Goal: Task Accomplishment & Management: Manage account settings

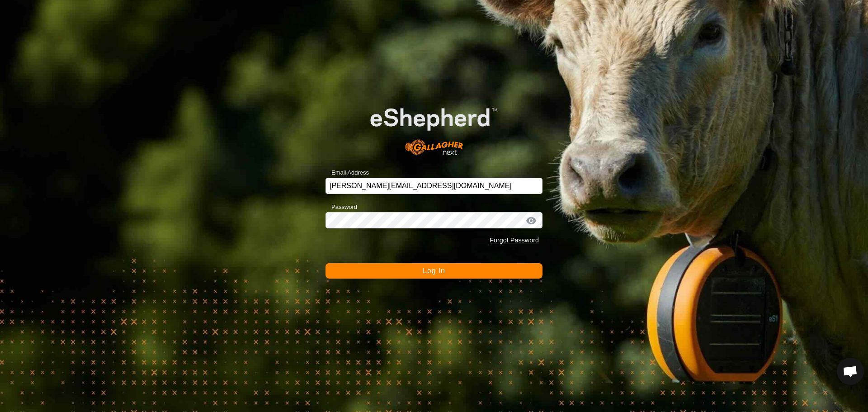
click at [431, 275] on button "Log In" at bounding box center [434, 270] width 217 height 15
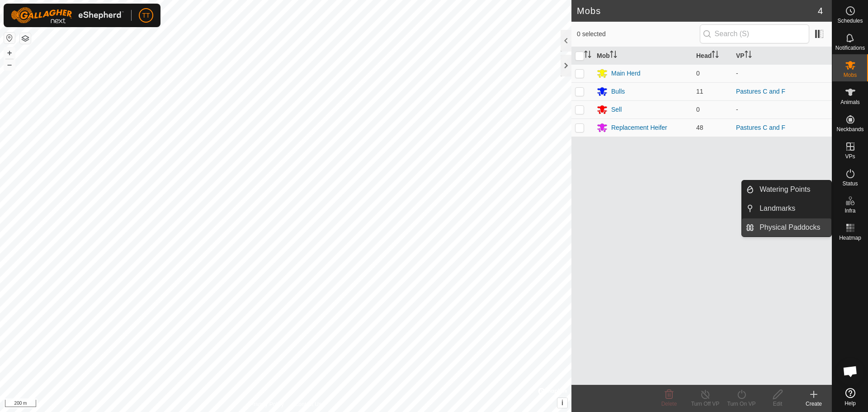
click at [790, 223] on link "Physical Paddocks" at bounding box center [792, 227] width 77 height 18
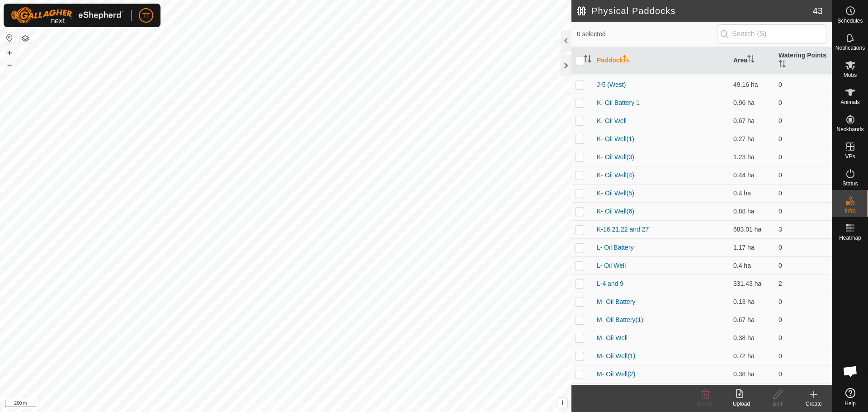
scroll to position [467, 0]
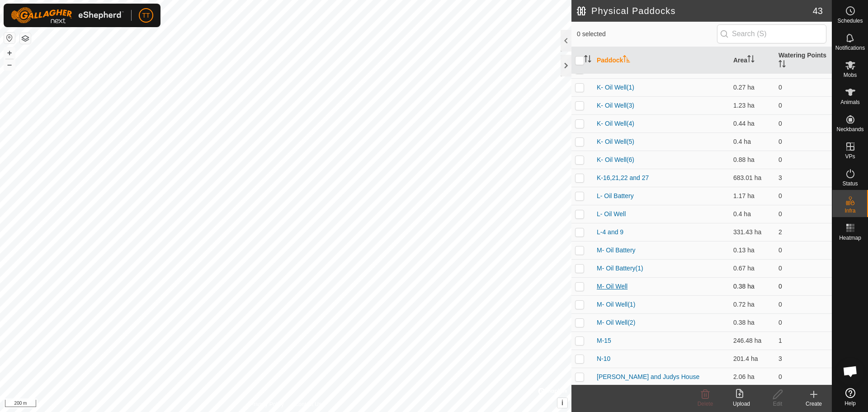
click at [621, 288] on link "M- Oil Well" at bounding box center [612, 286] width 31 height 7
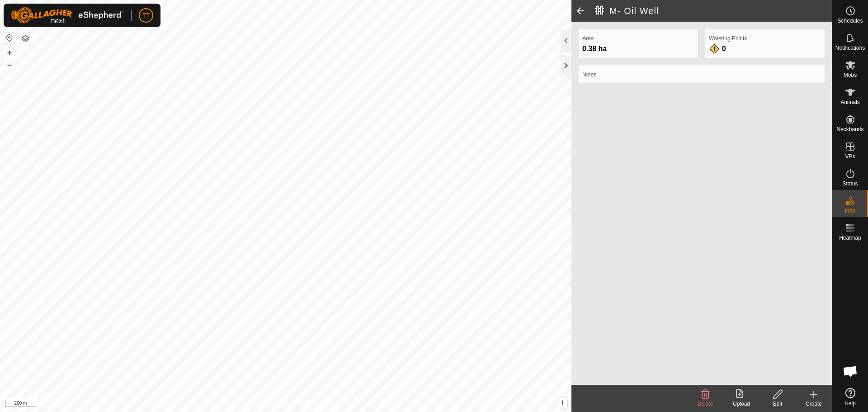
click at [706, 397] on icon at bounding box center [705, 394] width 11 height 11
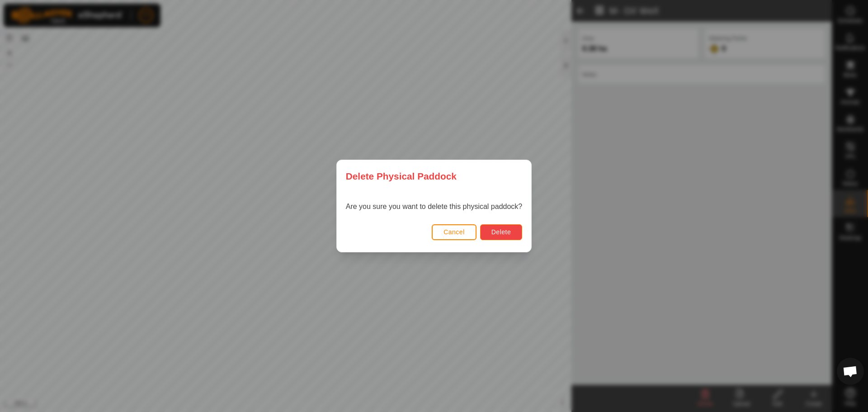
click at [496, 232] on span "Delete" at bounding box center [501, 231] width 19 height 7
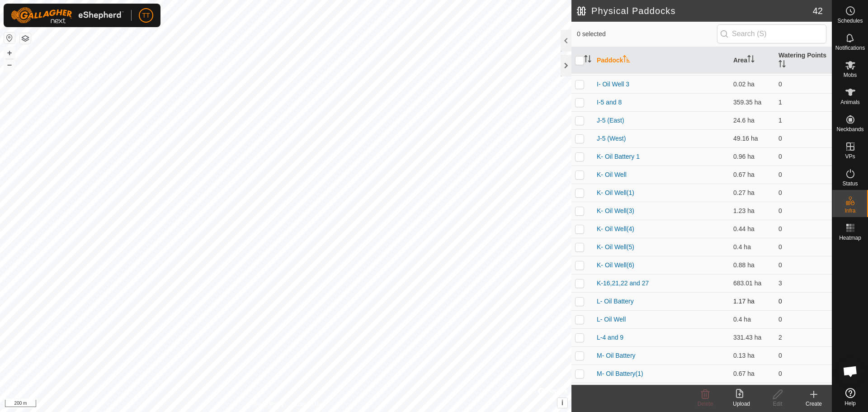
scroll to position [449, 0]
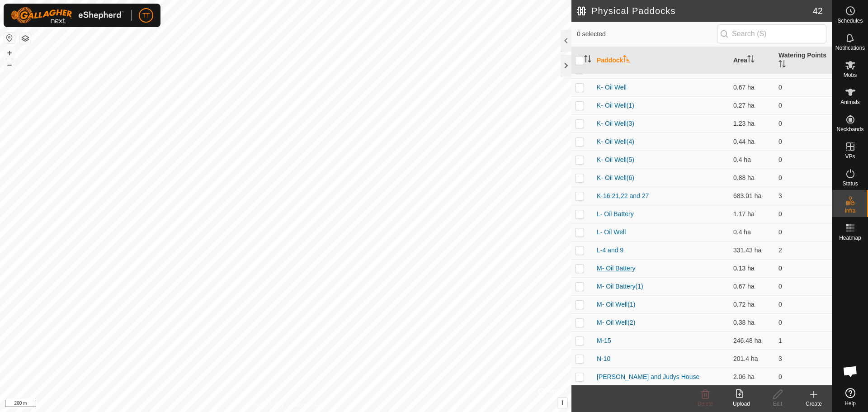
click at [631, 268] on link "M- Oil Battery" at bounding box center [616, 268] width 39 height 7
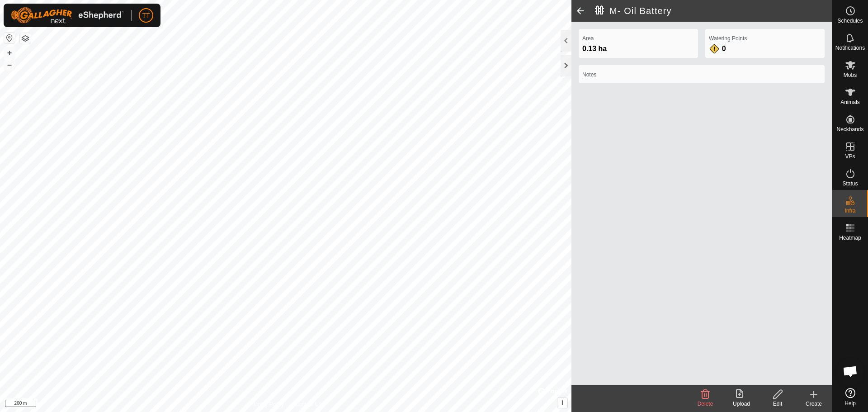
click at [577, 13] on span at bounding box center [581, 11] width 18 height 22
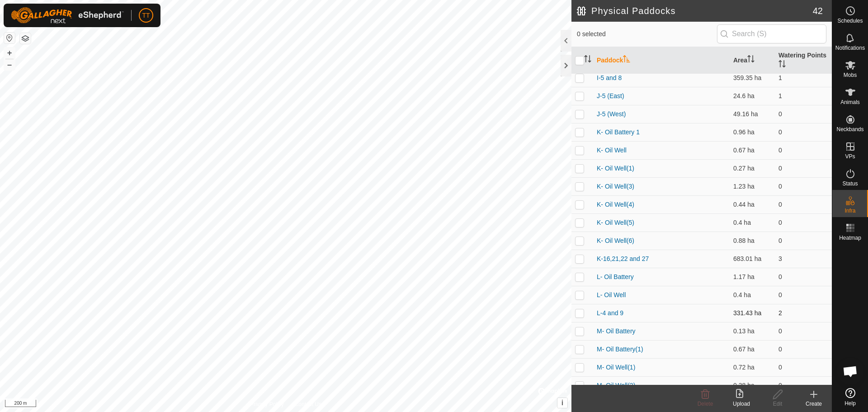
scroll to position [449, 0]
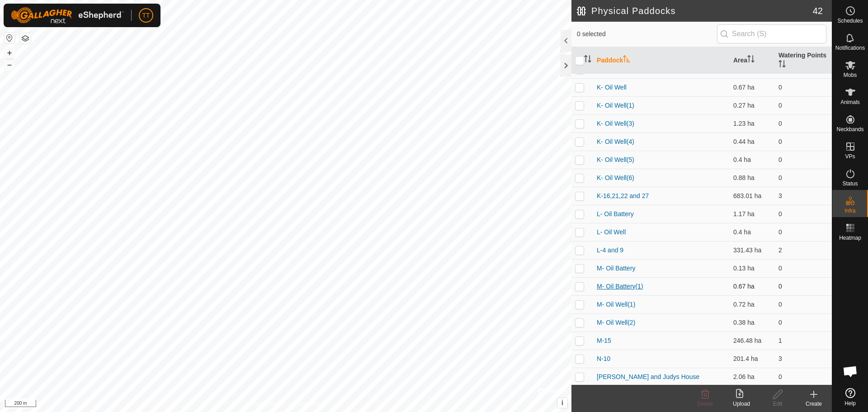
click at [635, 284] on link "M- Oil Battery(1)" at bounding box center [620, 286] width 47 height 7
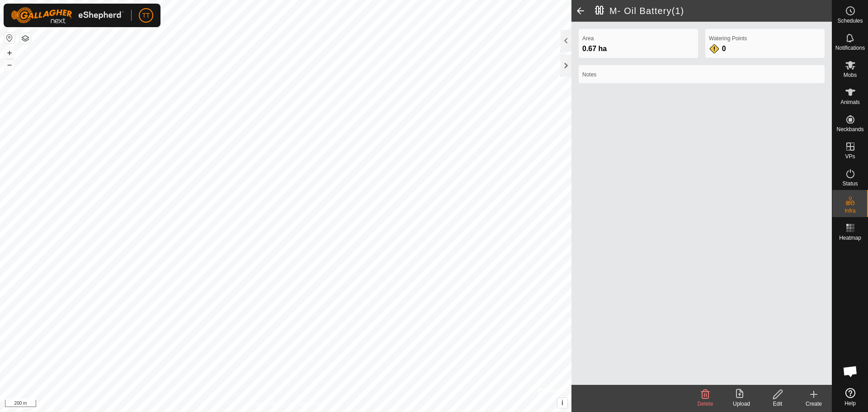
click at [707, 397] on icon at bounding box center [705, 394] width 11 height 11
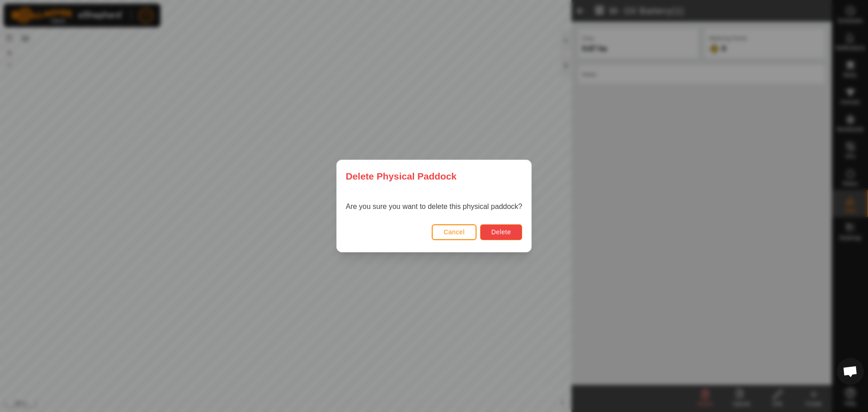
click at [493, 232] on span "Delete" at bounding box center [501, 231] width 19 height 7
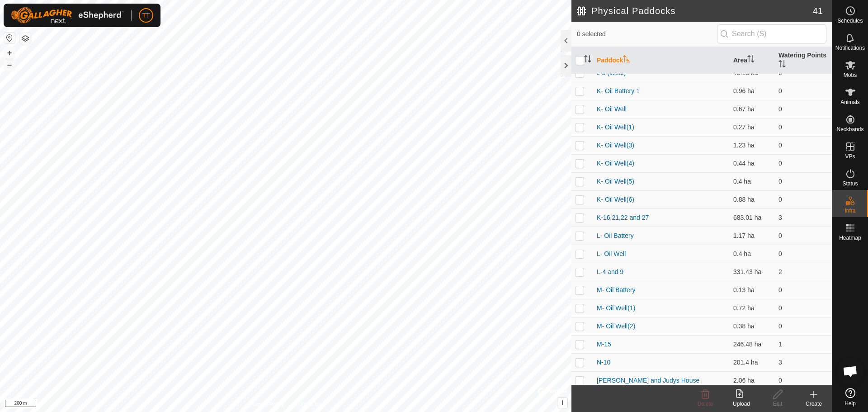
scroll to position [431, 0]
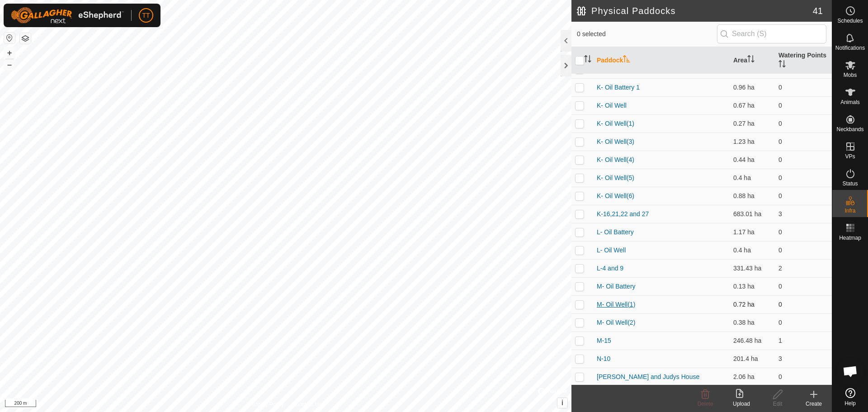
click at [626, 305] on link "M- Oil Well(1)" at bounding box center [616, 304] width 38 height 7
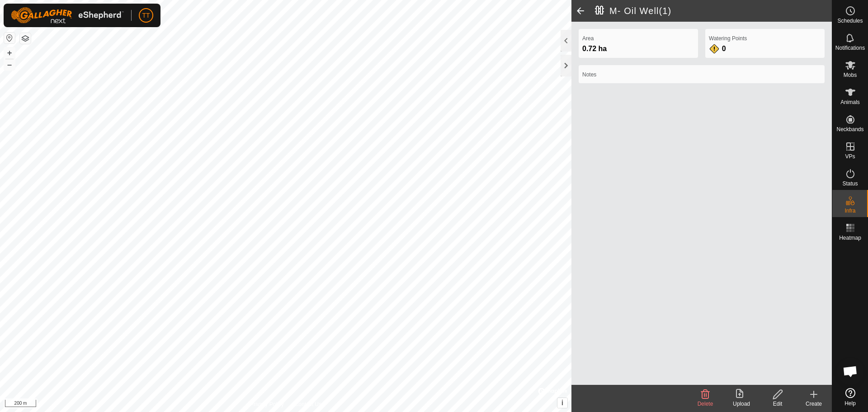
click at [704, 398] on icon at bounding box center [705, 394] width 11 height 11
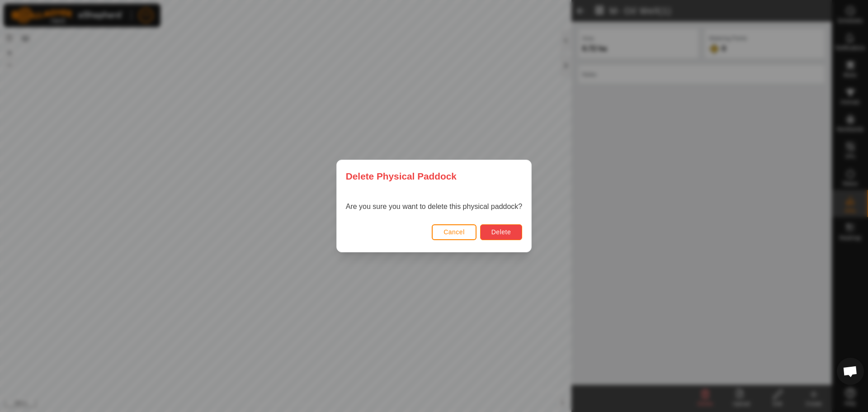
click at [503, 229] on span "Delete" at bounding box center [501, 231] width 19 height 7
